Goal: Register for event/course

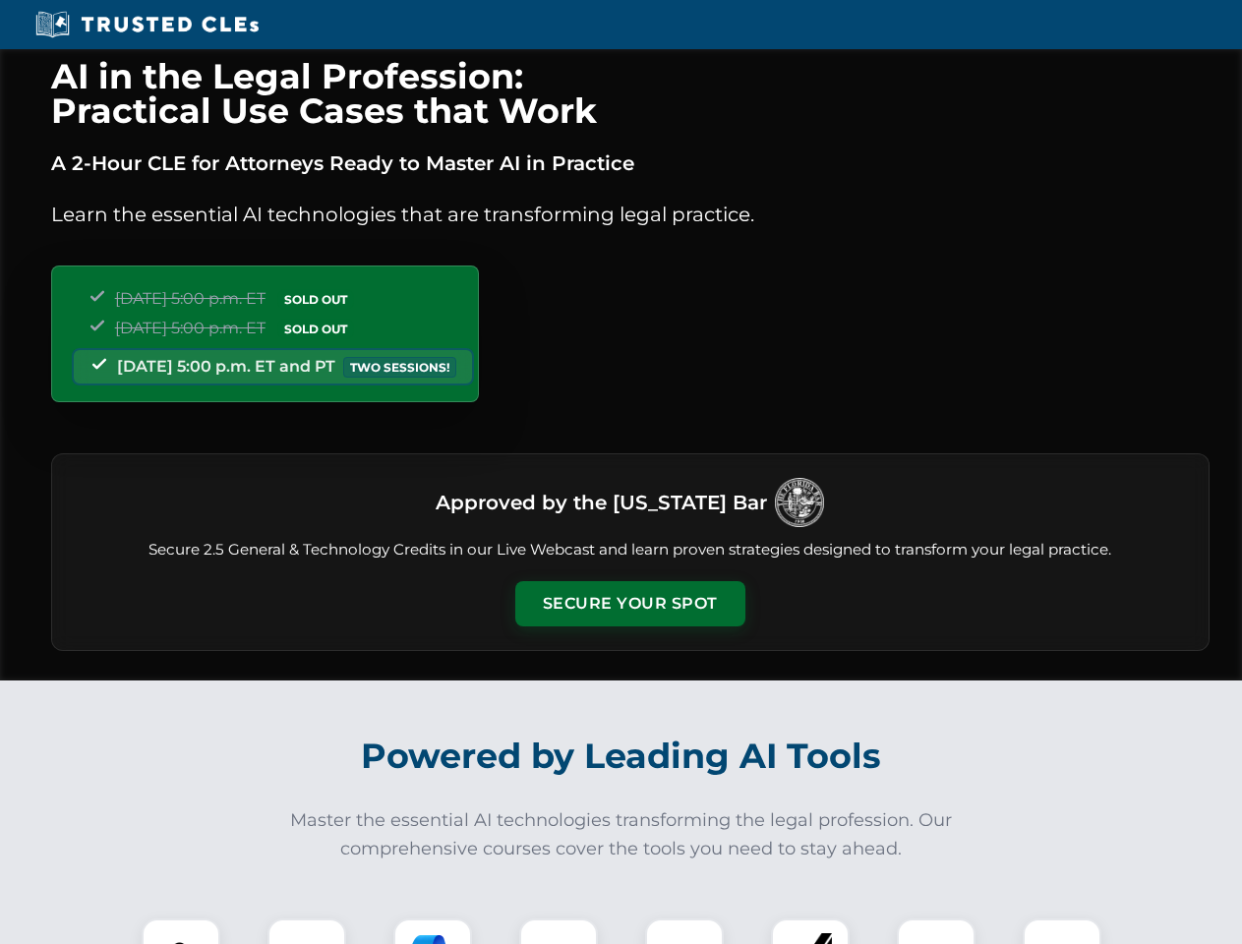
click at [629, 604] on button "Secure Your Spot" at bounding box center [630, 603] width 230 height 45
click at [181, 931] on img at bounding box center [180, 957] width 57 height 57
